Goal: Find specific page/section: Find specific page/section

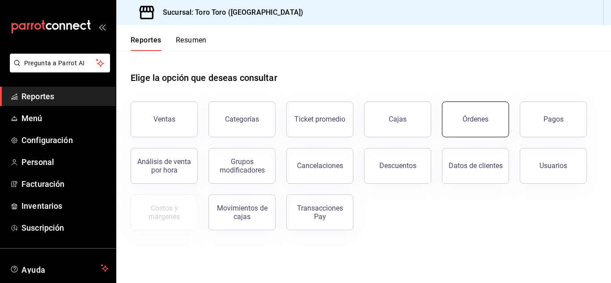
click at [468, 124] on button "Órdenes" at bounding box center [475, 120] width 67 height 36
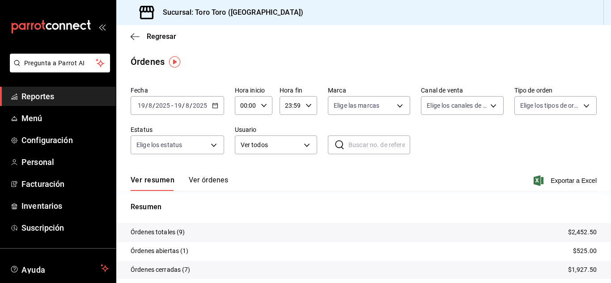
click at [47, 99] on span "Reportes" at bounding box center [64, 96] width 87 height 12
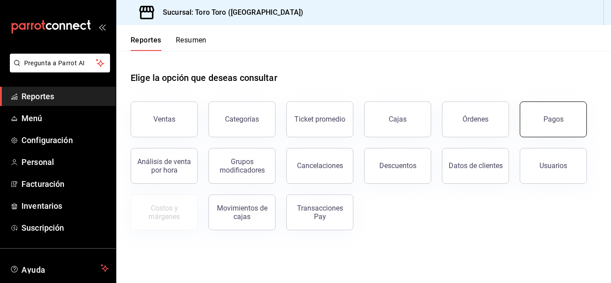
click at [545, 133] on button "Pagos" at bounding box center [553, 120] width 67 height 36
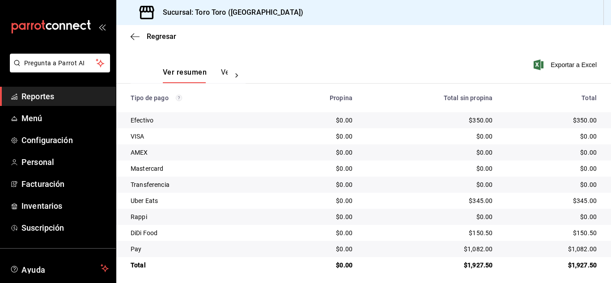
scroll to position [128, 0]
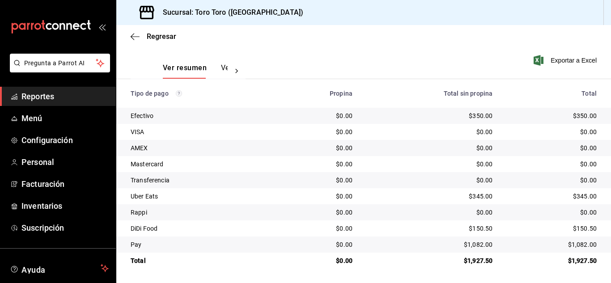
click at [47, 88] on link "Reportes" at bounding box center [58, 96] width 116 height 19
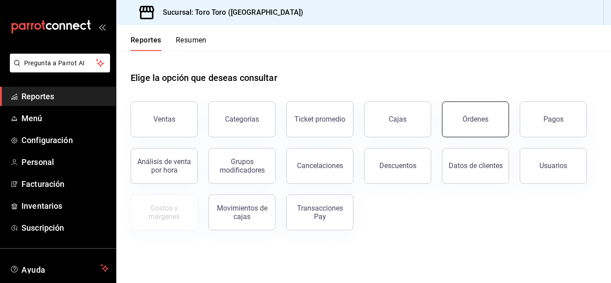
click at [457, 121] on button "Órdenes" at bounding box center [475, 120] width 67 height 36
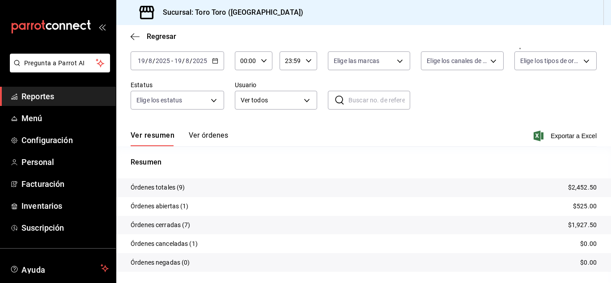
scroll to position [68, 0]
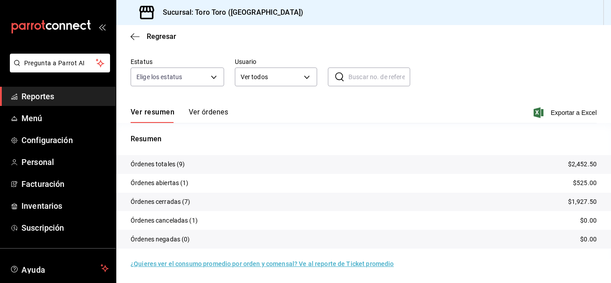
click at [40, 93] on span "Reportes" at bounding box center [64, 96] width 87 height 12
